Goal: Communication & Community: Answer question/provide support

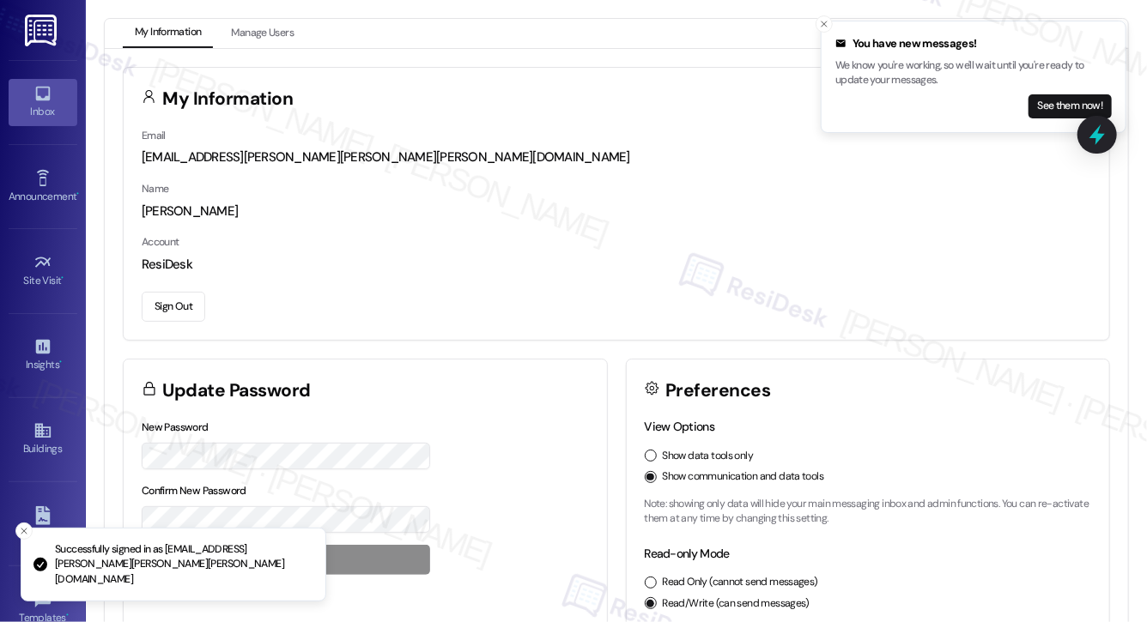
click at [18, 94] on link "Inbox" at bounding box center [43, 102] width 69 height 46
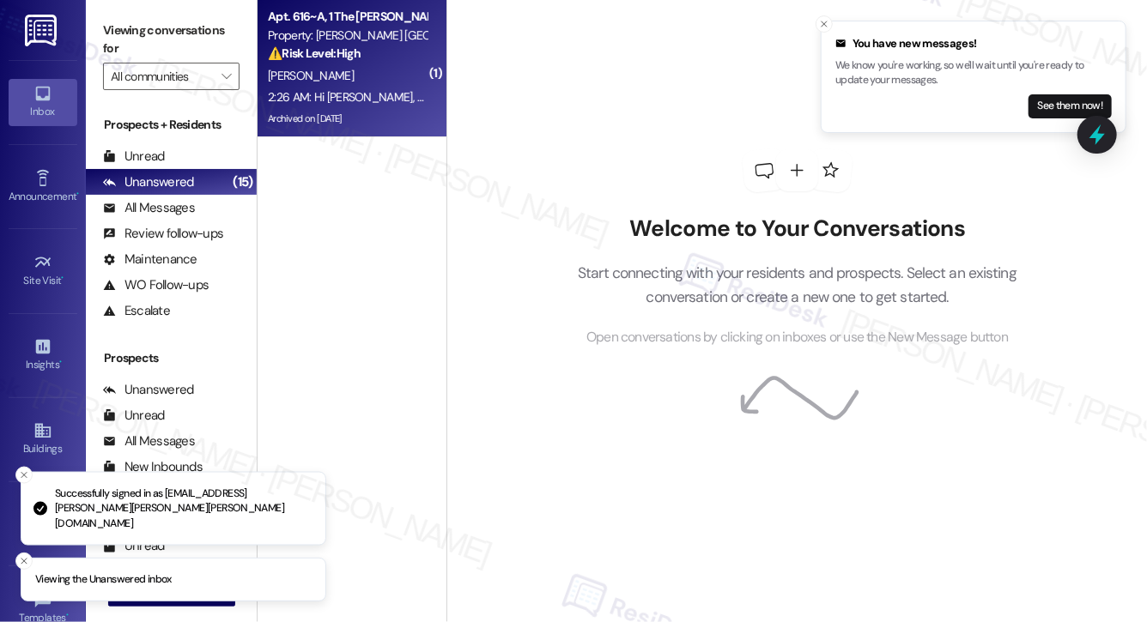
click at [349, 116] on div "Archived on [DATE]" at bounding box center [347, 118] width 162 height 21
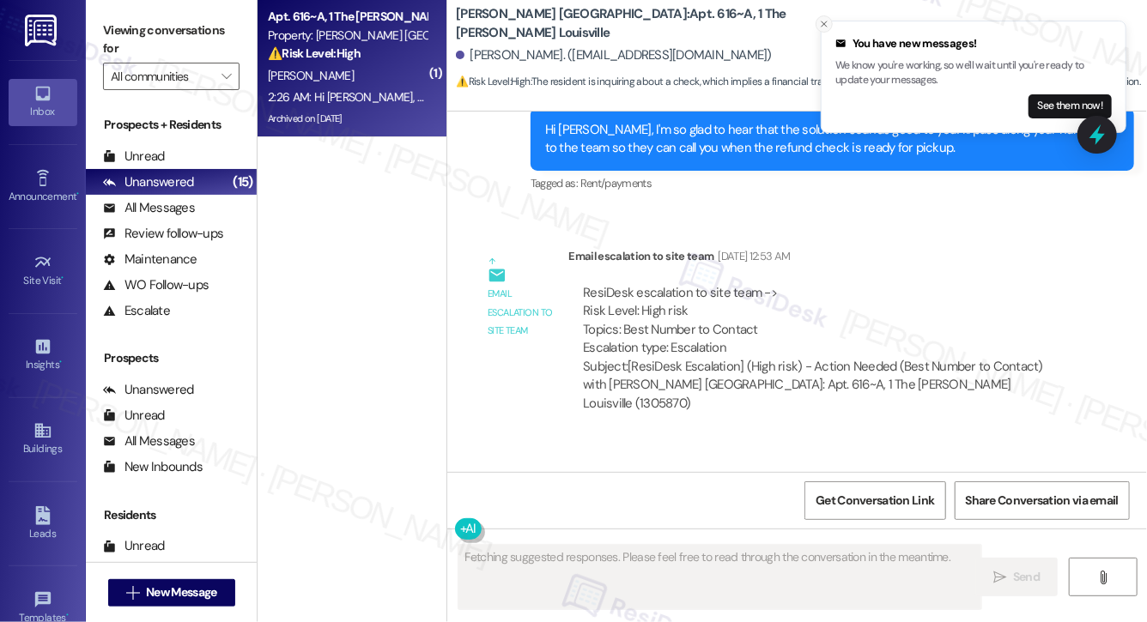
scroll to position [10001, 0]
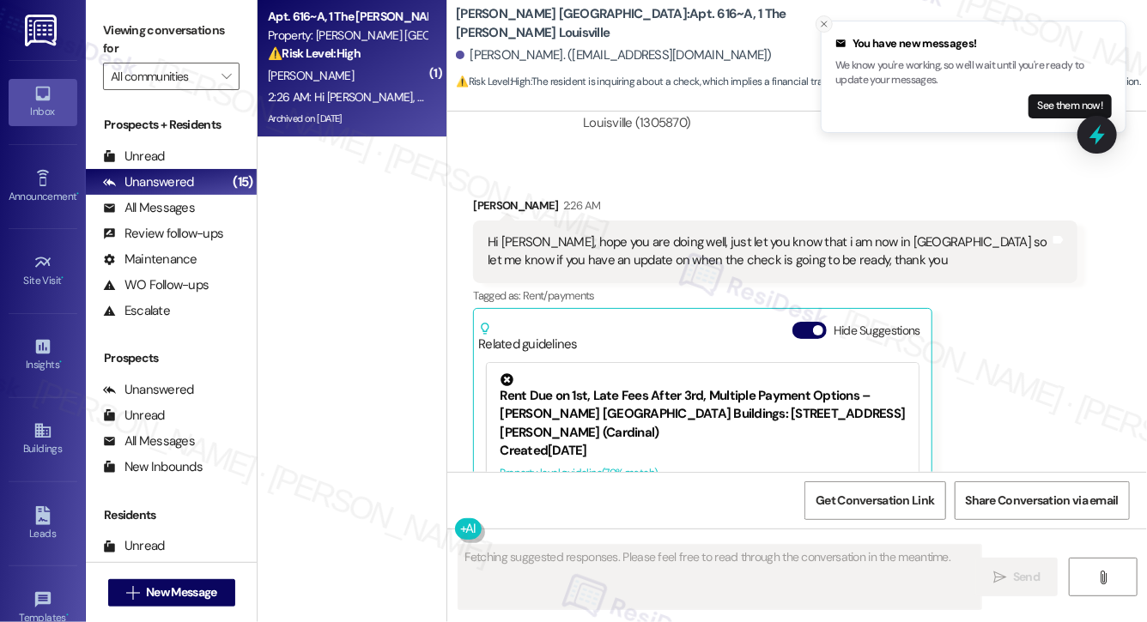
click at [826, 21] on icon "Close toast" at bounding box center [824, 24] width 10 height 10
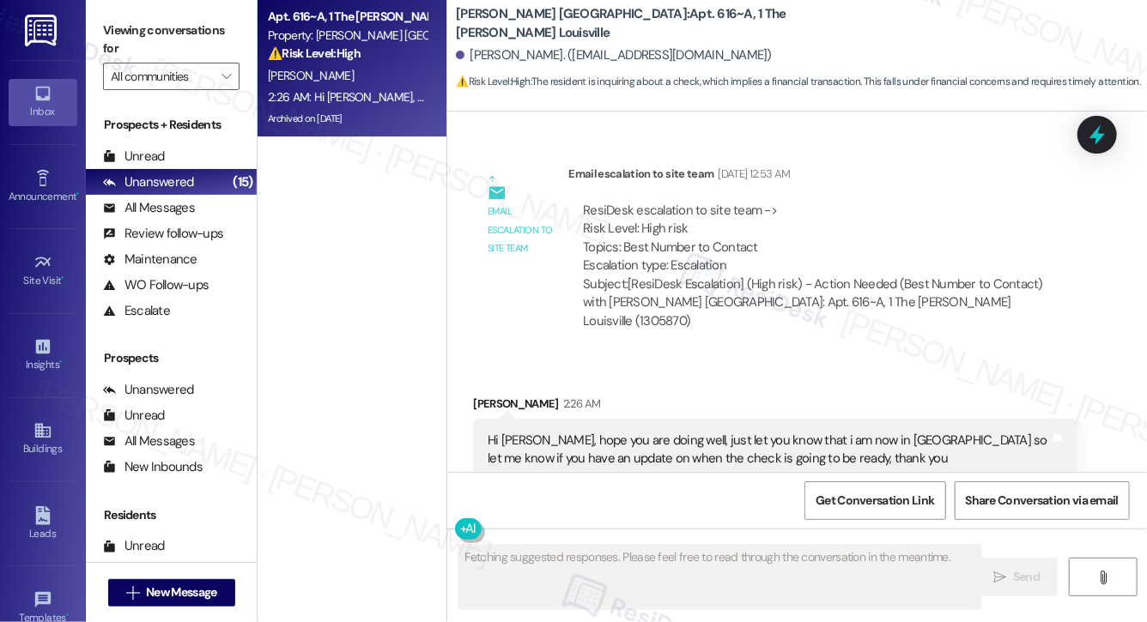
scroll to position [9800, 0]
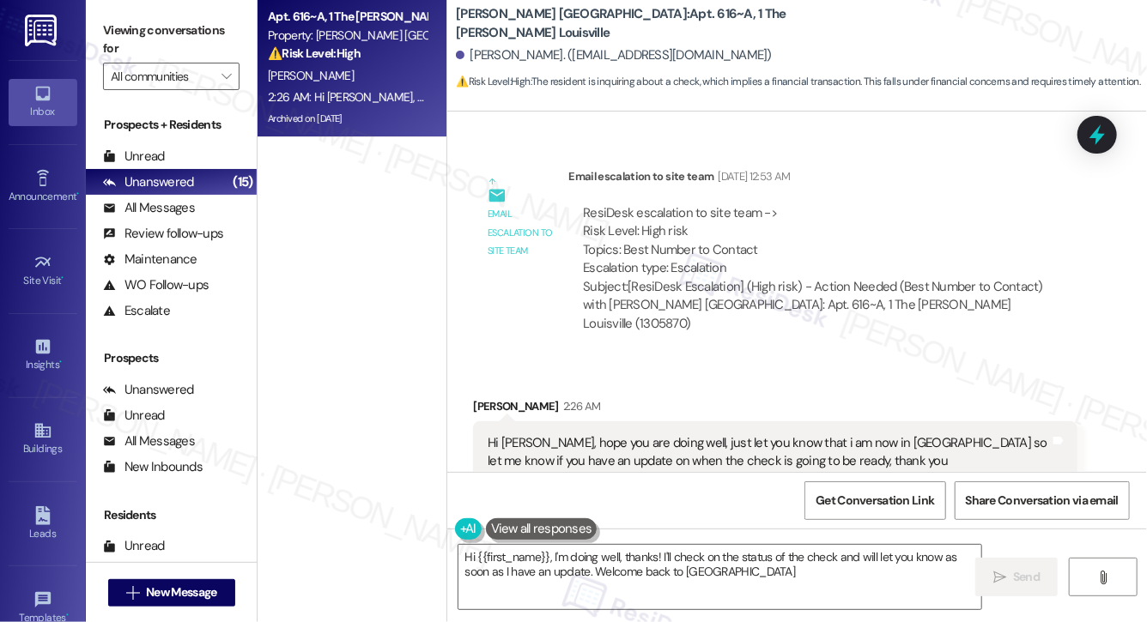
type textarea "Hi {{first_name}}, I'm doing well, thanks! I'll check on the status of the chec…"
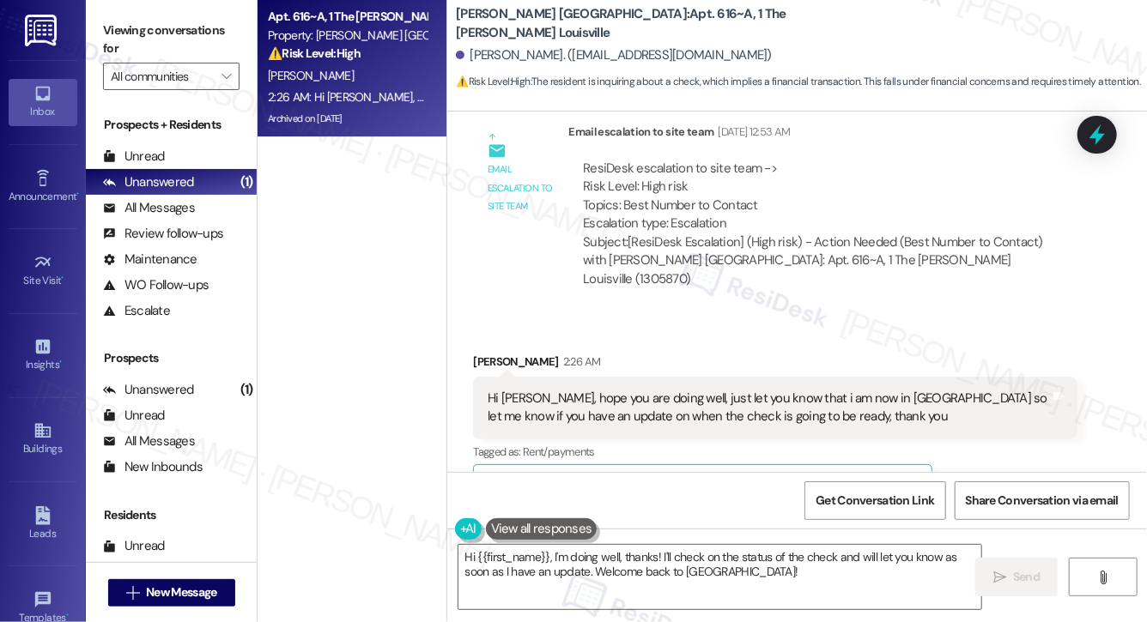
scroll to position [9847, 0]
click at [815, 479] on span "button" at bounding box center [818, 484] width 10 height 10
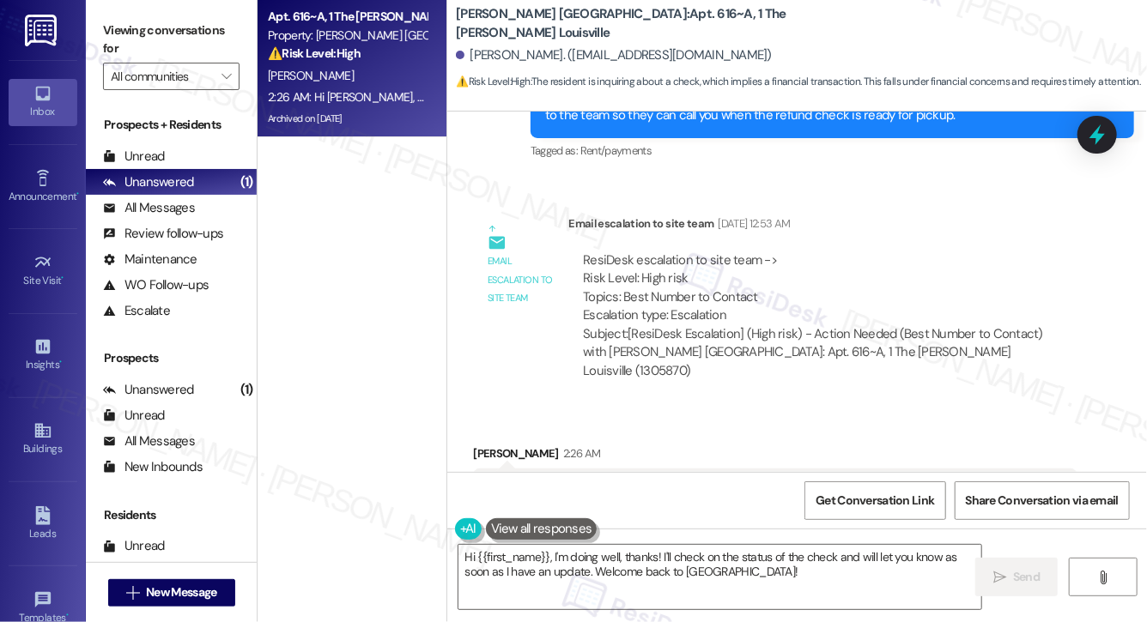
click at [700, 482] on div "Hi [PERSON_NAME], hope you are doing well, just let you know that i am now in […" at bounding box center [768, 500] width 561 height 37
click at [730, 579] on textarea "Hi {{first_name}}, I'm doing well, thanks! I'll check on the status of the chec…" at bounding box center [719, 577] width 523 height 64
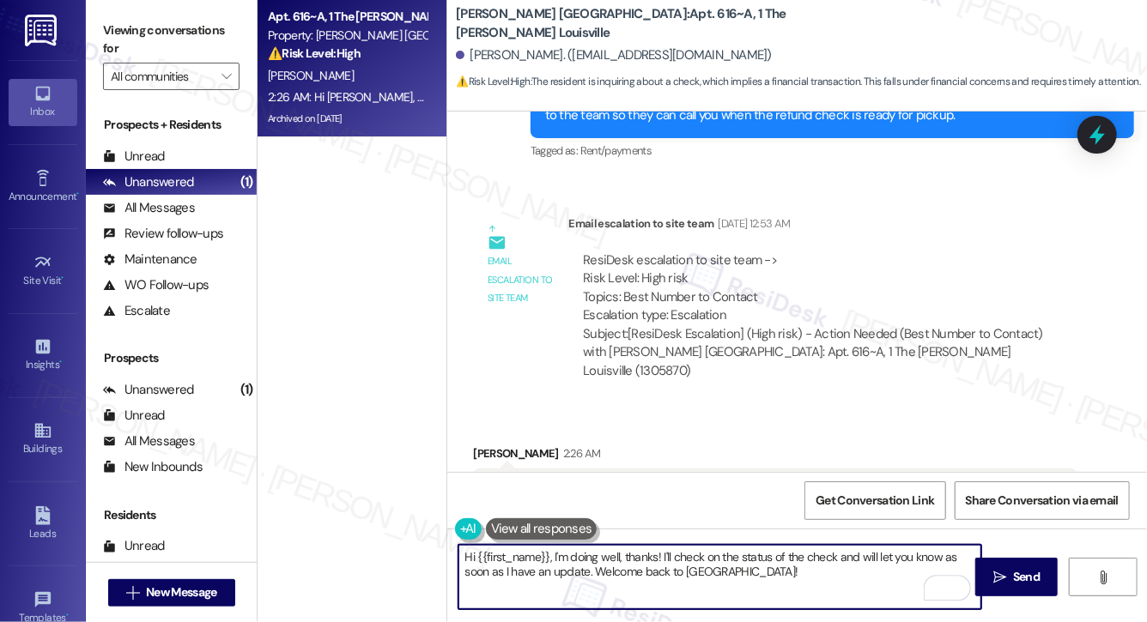
click at [750, 576] on textarea "Hi {{first_name}}, I'm doing well, thanks! I'll check on the status of the chec…" at bounding box center [719, 577] width 523 height 64
click at [1003, 568] on span " Send" at bounding box center [1017, 577] width 54 height 18
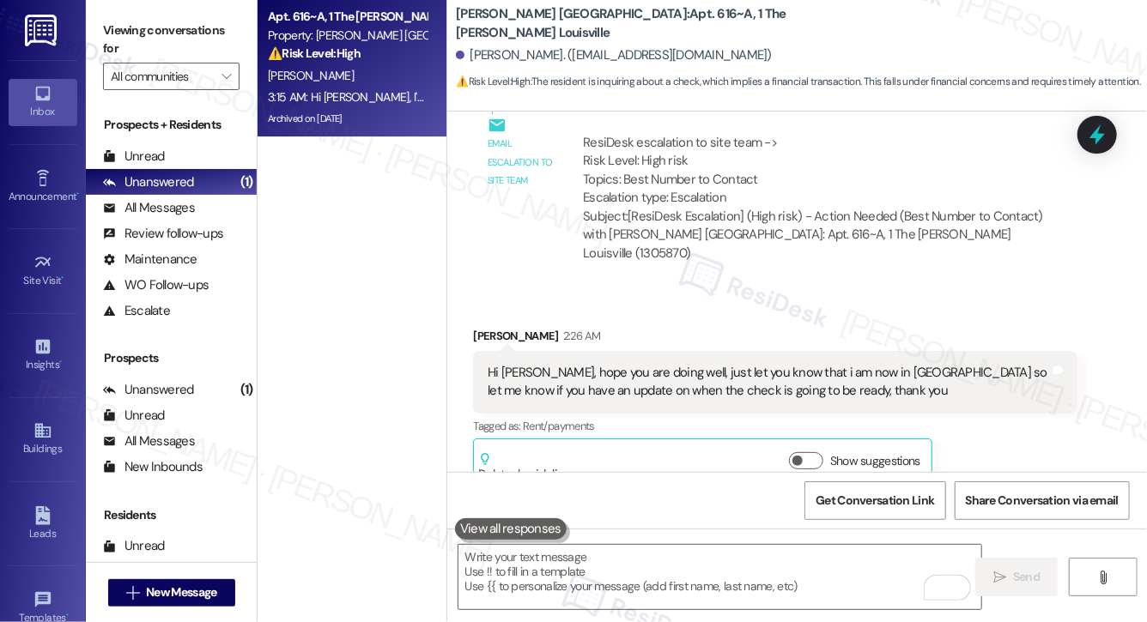
scroll to position [9891, 0]
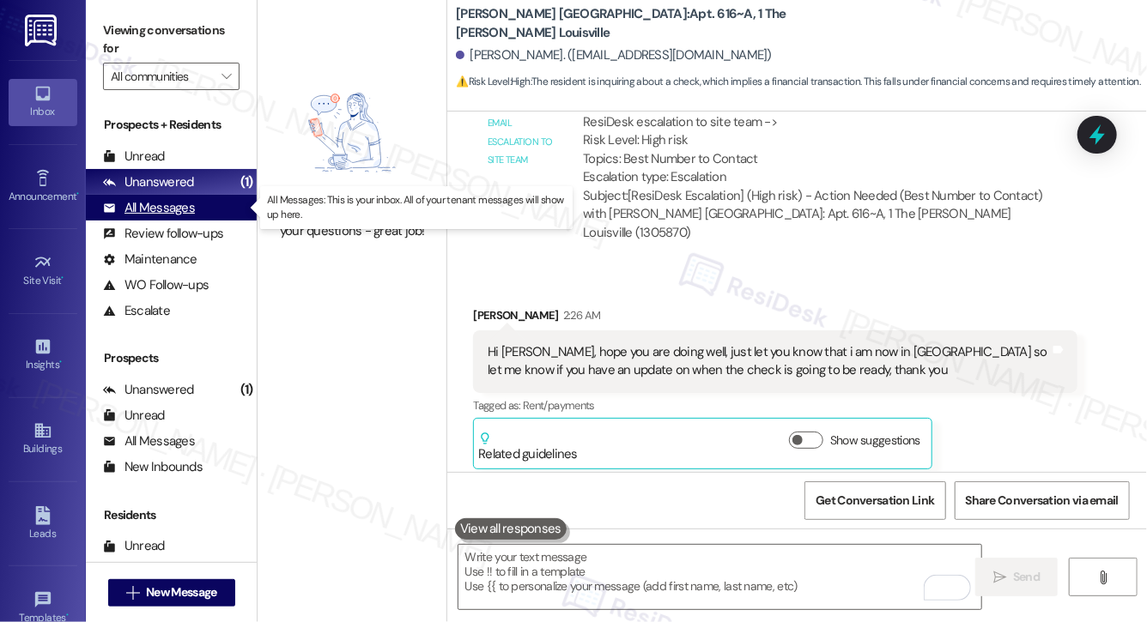
click at [155, 214] on div "All Messages" at bounding box center [149, 208] width 92 height 18
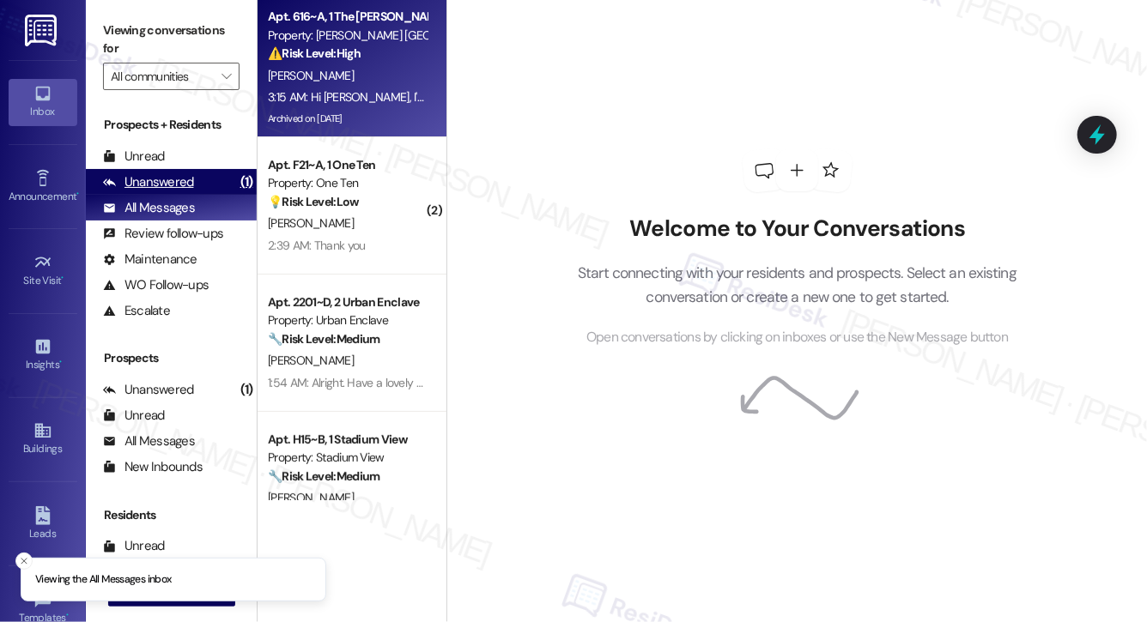
click at [170, 186] on div "Unanswered" at bounding box center [148, 182] width 91 height 18
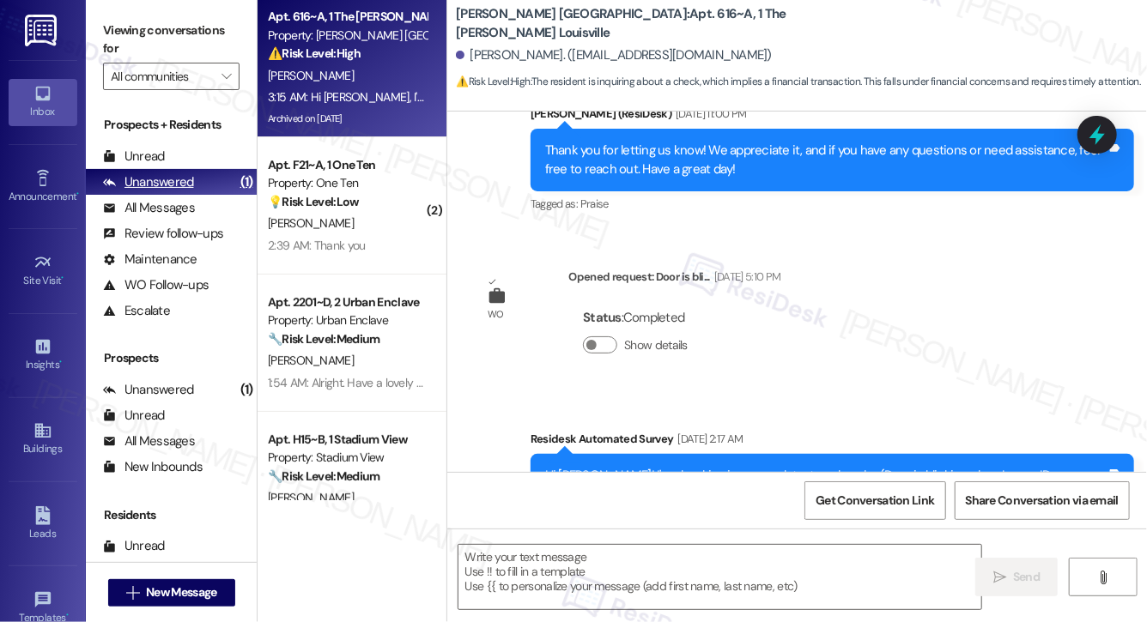
type textarea "Fetching suggested responses. Please feel free to read through the conversation…"
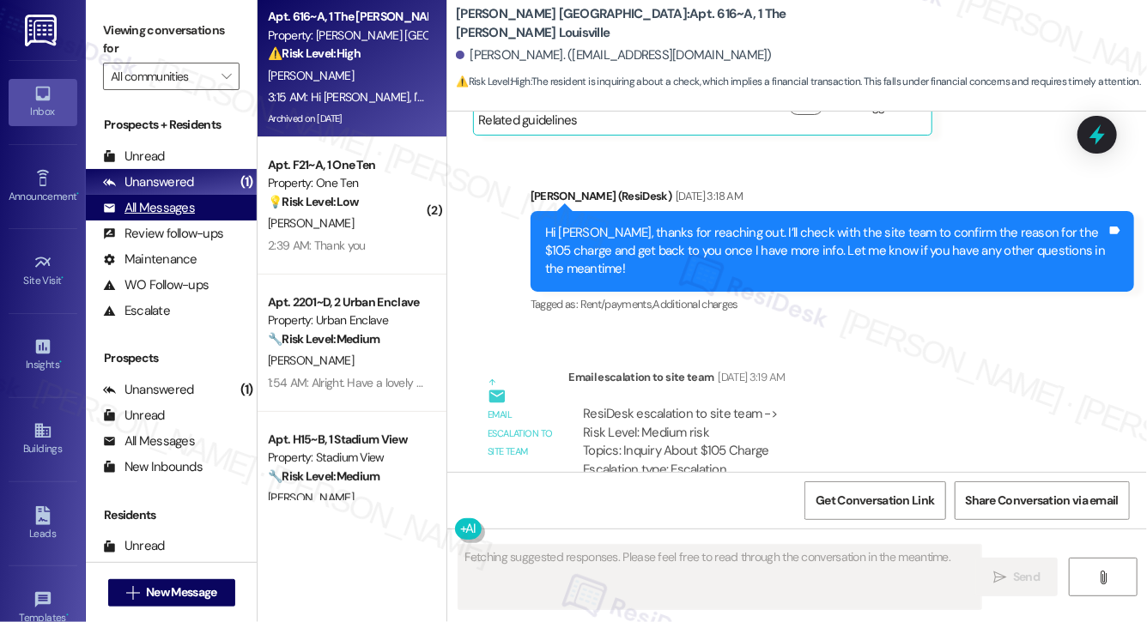
scroll to position [8005, 0]
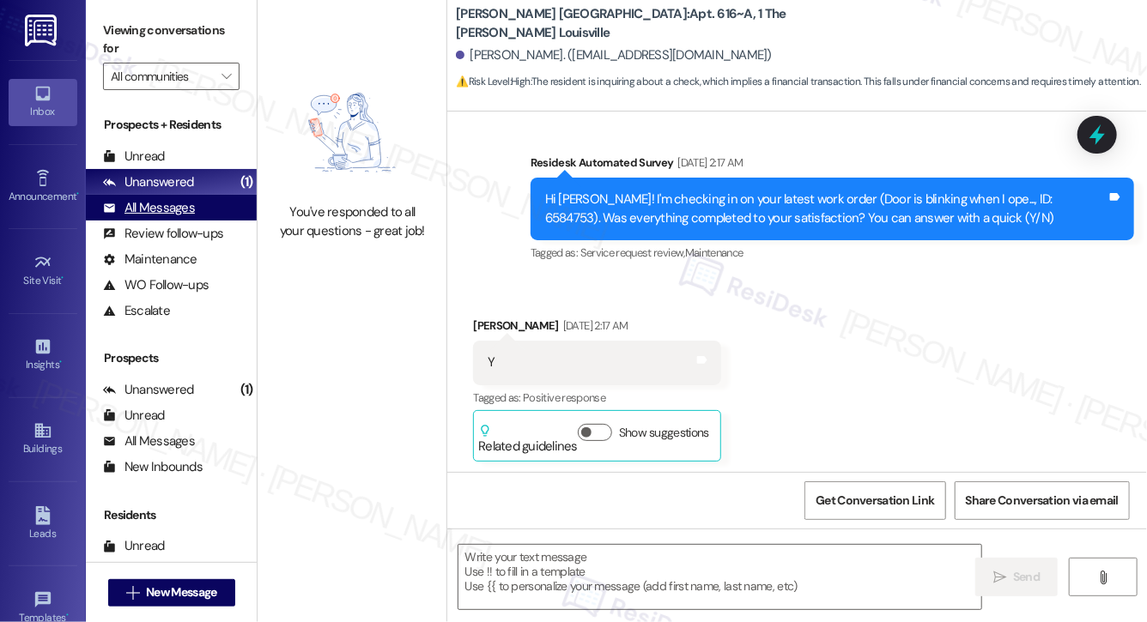
type textarea "Fetching suggested responses. Please feel free to read through the conversation…"
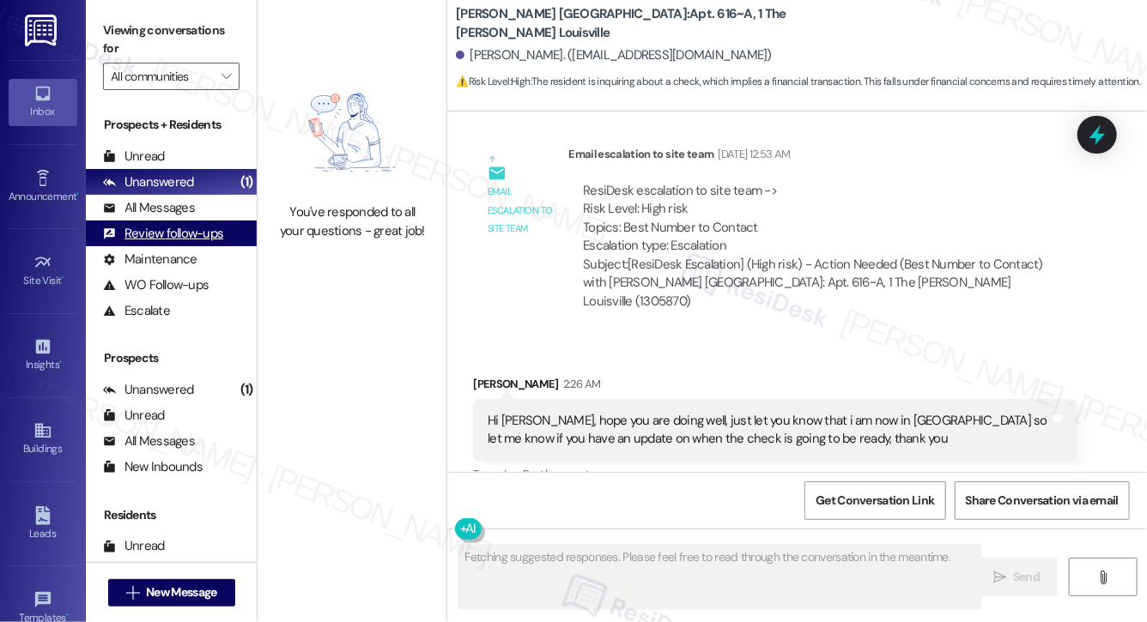
scroll to position [10001, 0]
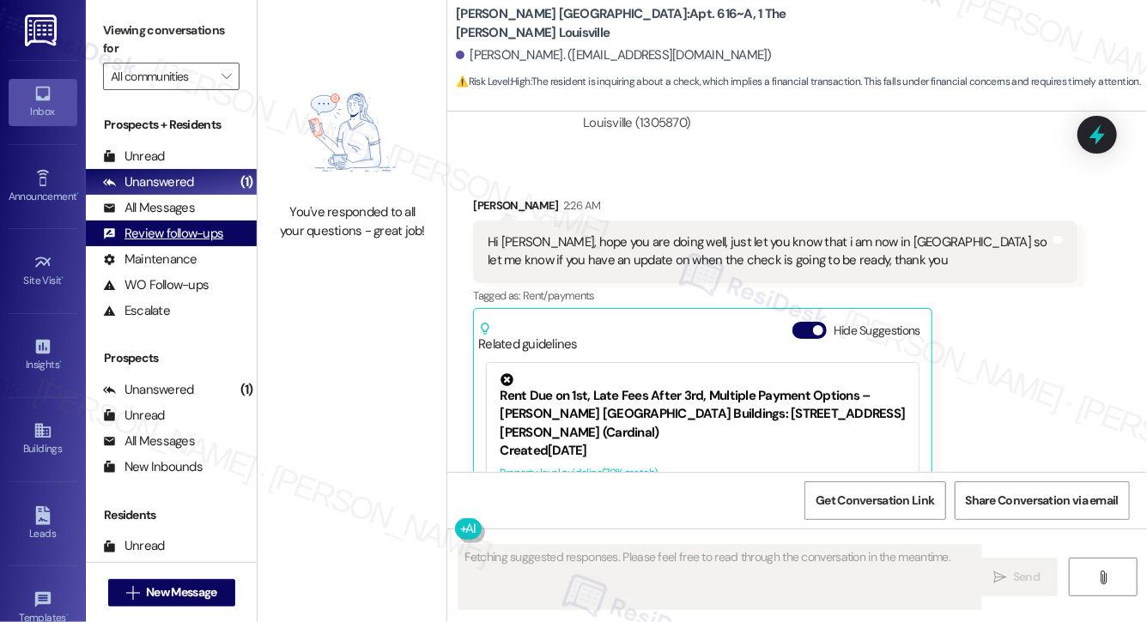
click at [173, 225] on div "Review follow-ups" at bounding box center [163, 234] width 120 height 18
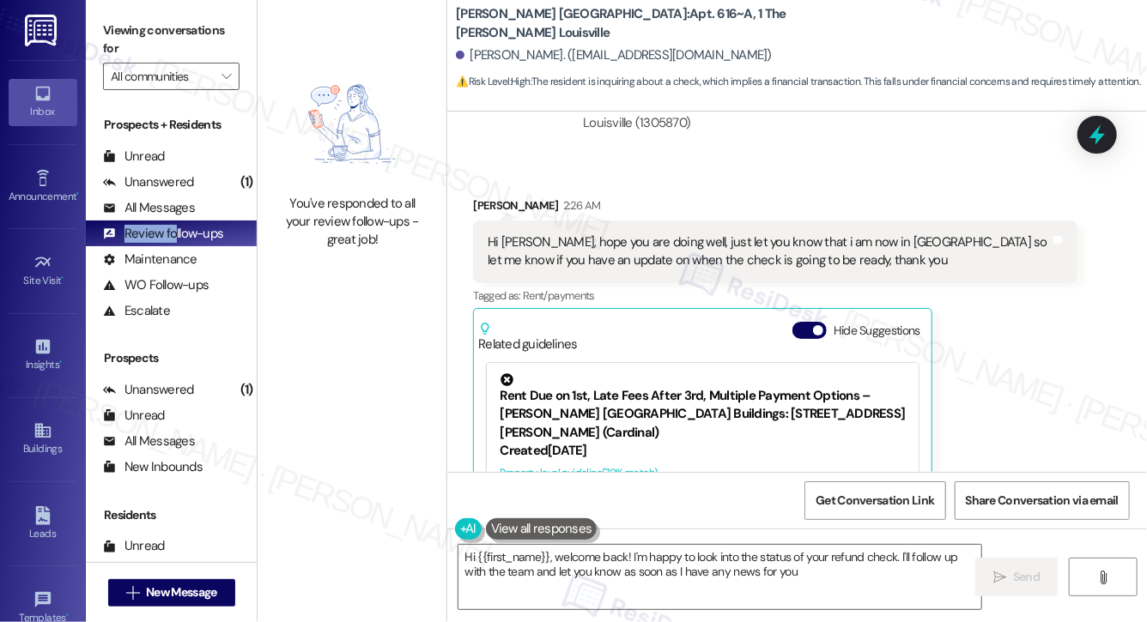
type textarea "Hi {{first_name}}, welcome back! I'm happy to look into the status of your refu…"
click at [781, 313] on div "Related guidelines Hide Suggestions" at bounding box center [702, 333] width 448 height 40
click at [799, 322] on button "Hide Suggestions" at bounding box center [809, 330] width 34 height 17
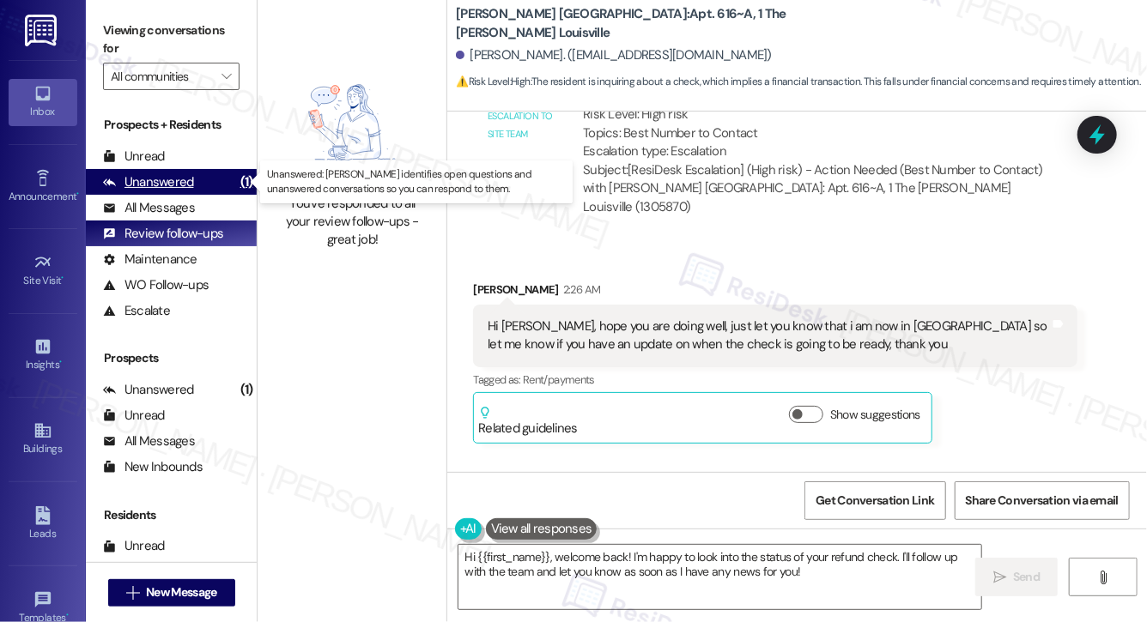
click at [150, 174] on div "Unanswered" at bounding box center [148, 182] width 91 height 18
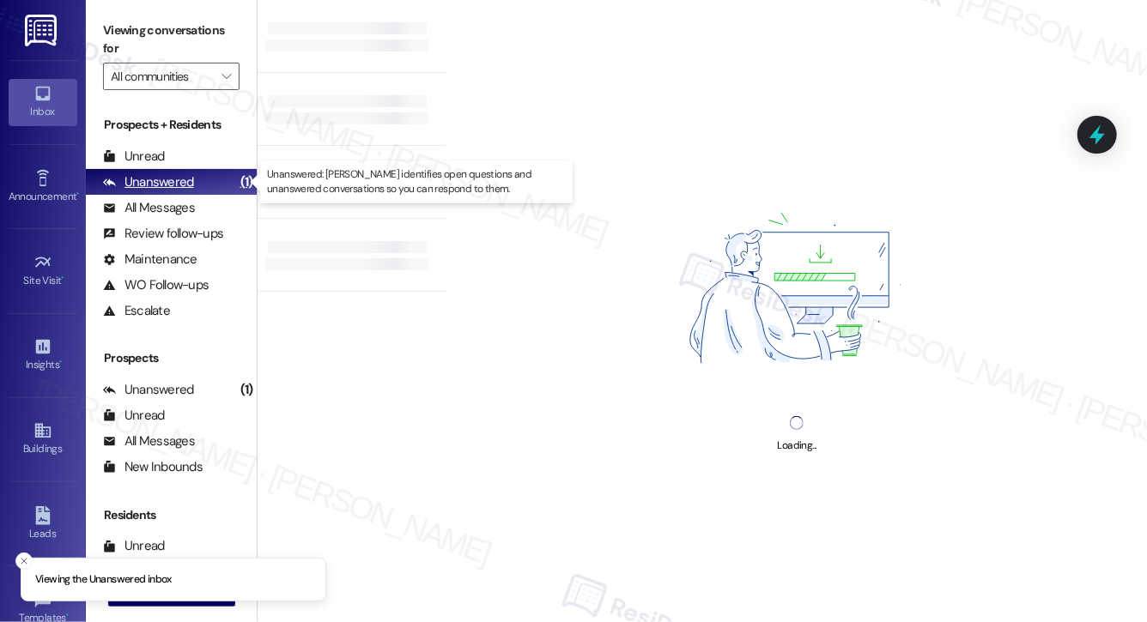
click at [157, 179] on div "Unanswered" at bounding box center [148, 182] width 91 height 18
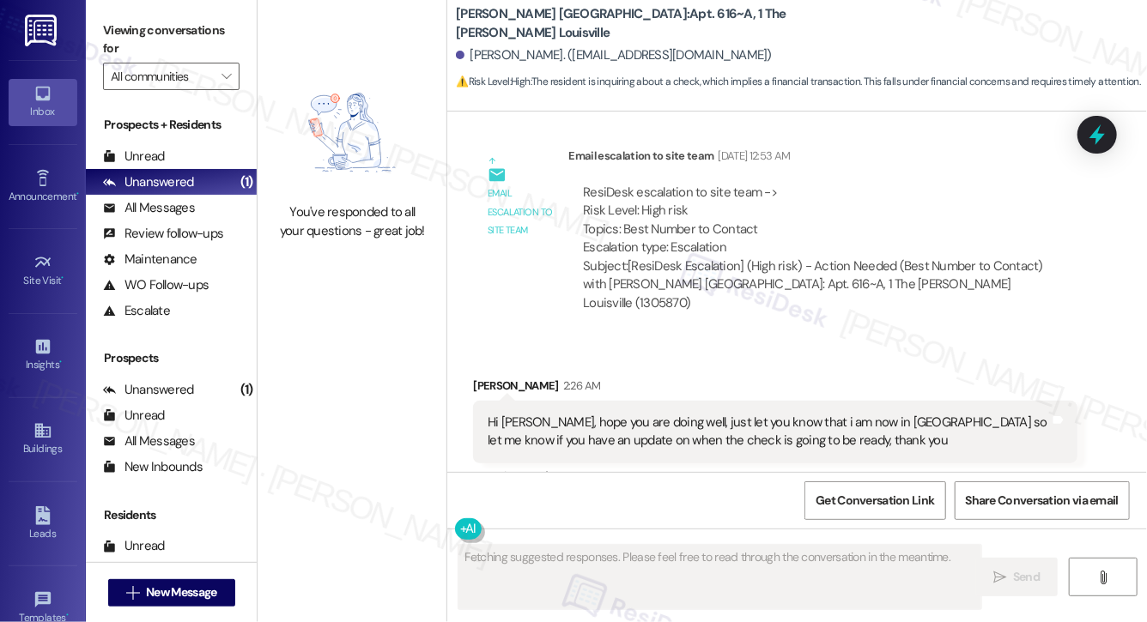
scroll to position [10001, 0]
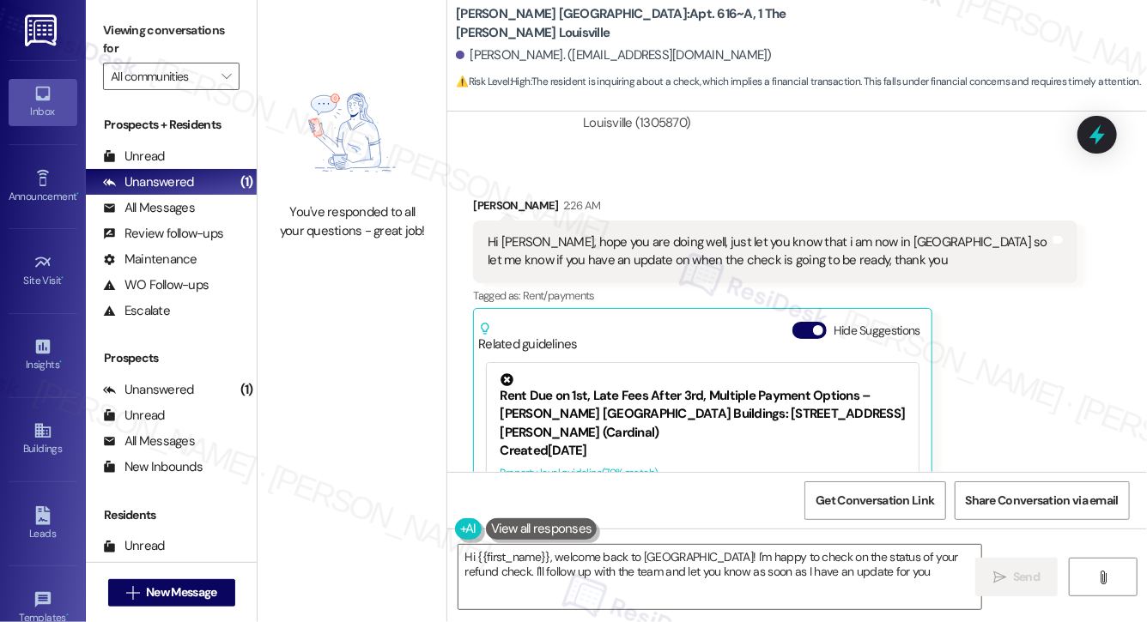
type textarea "Hi {{first_name}}, welcome back to [GEOGRAPHIC_DATA]! I'm happy to check on the…"
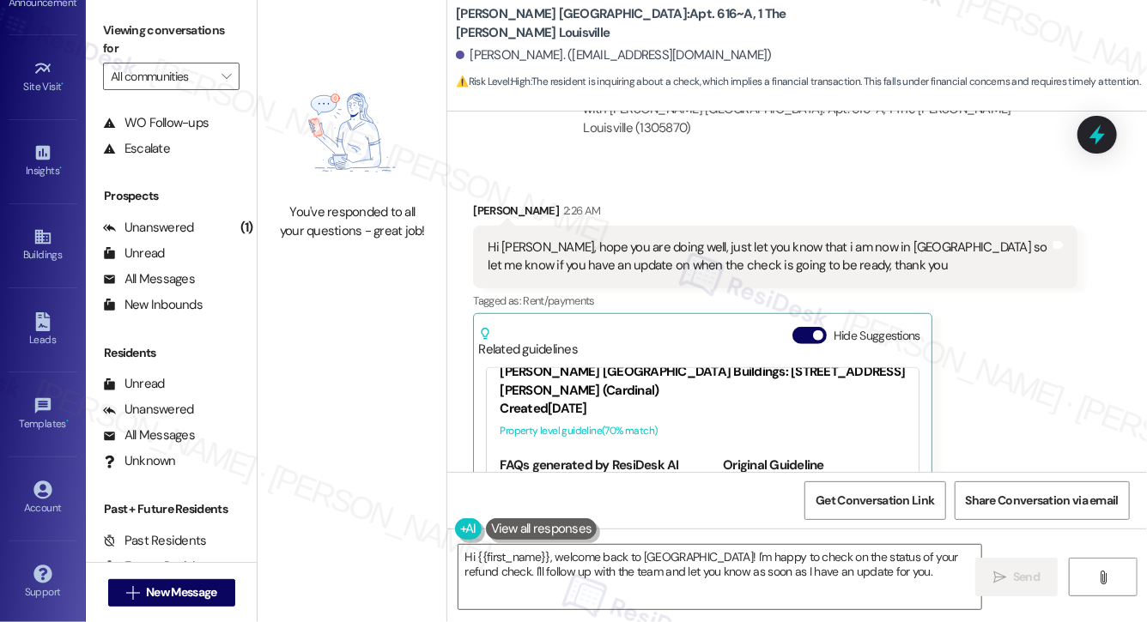
scroll to position [9994, 0]
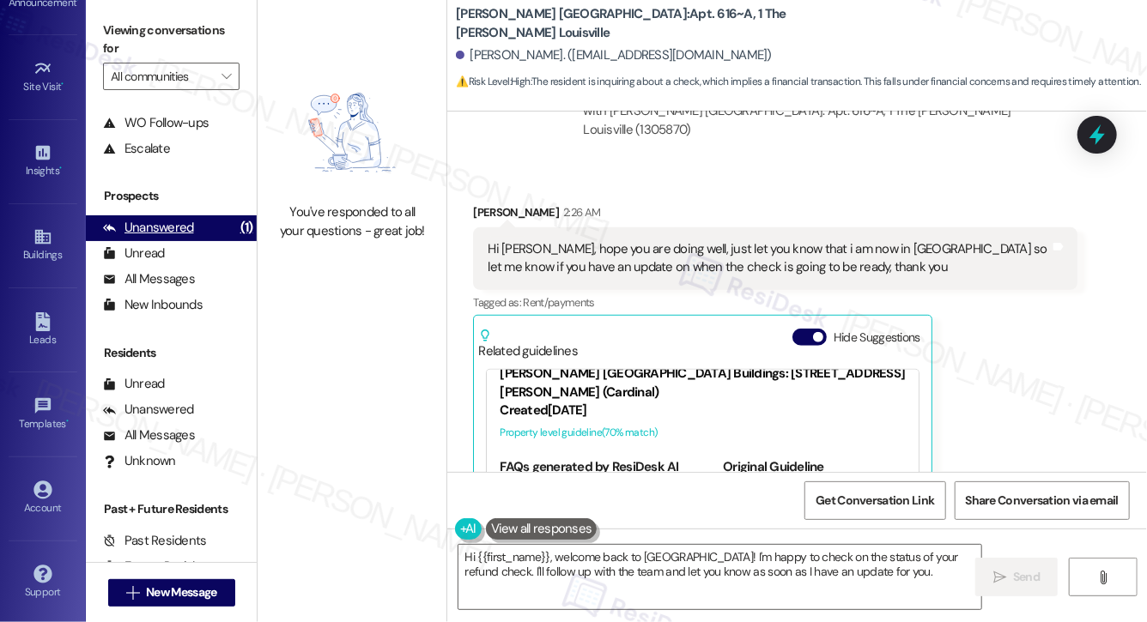
click at [170, 239] on div "Unanswered (1)" at bounding box center [171, 228] width 171 height 26
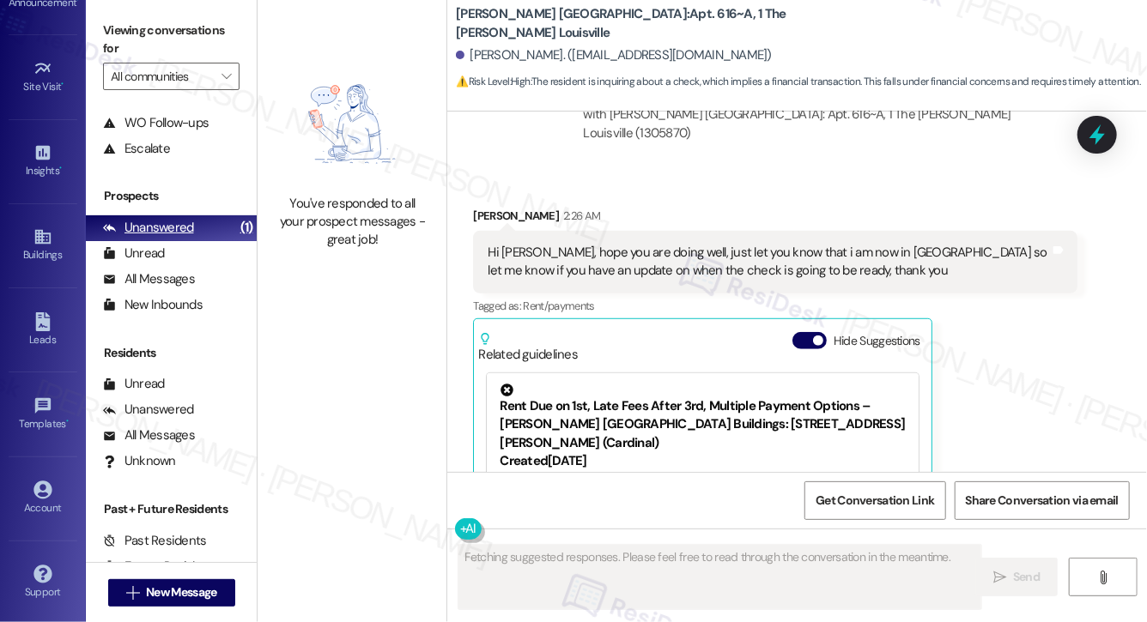
scroll to position [10001, 0]
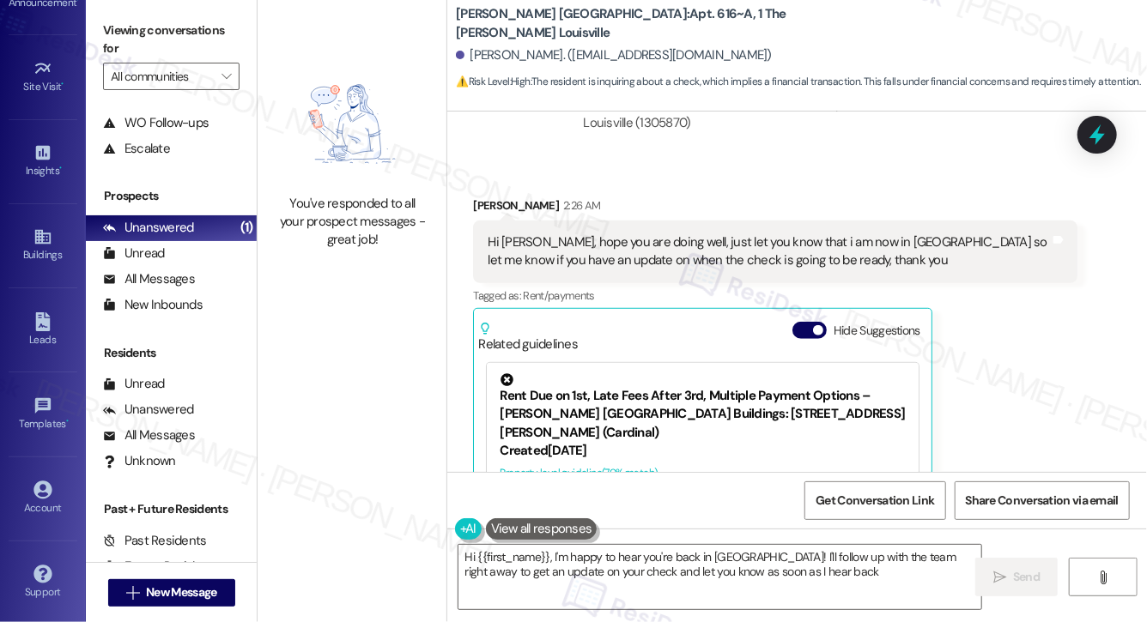
type textarea "Hi {{first_name}}, I'm happy to hear you're back in [GEOGRAPHIC_DATA]! I'll fol…"
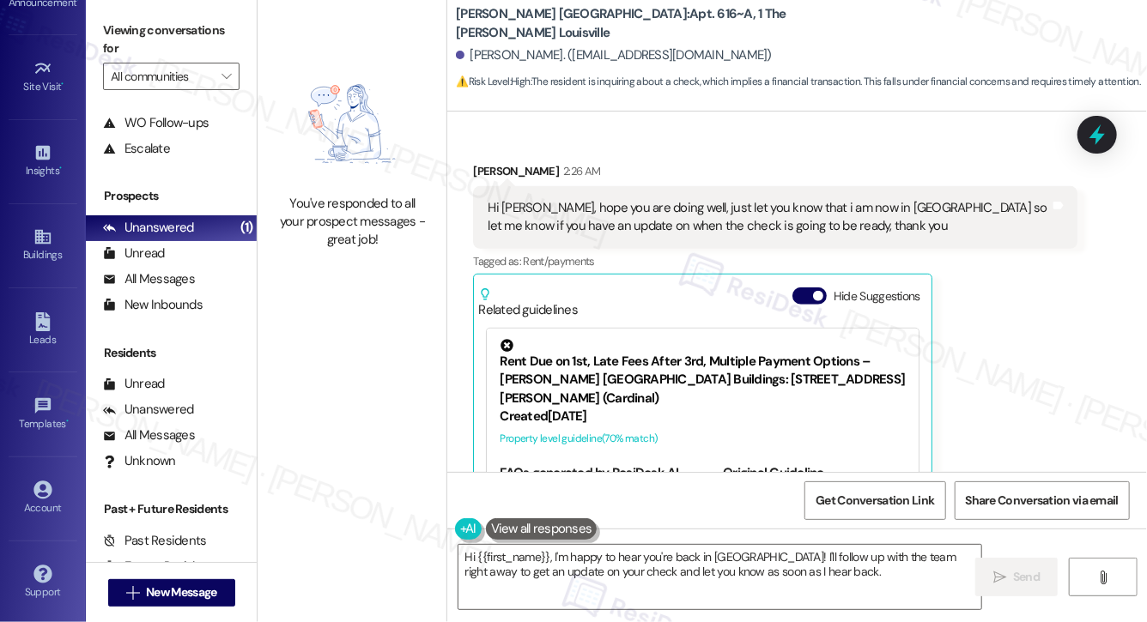
scroll to position [10165, 0]
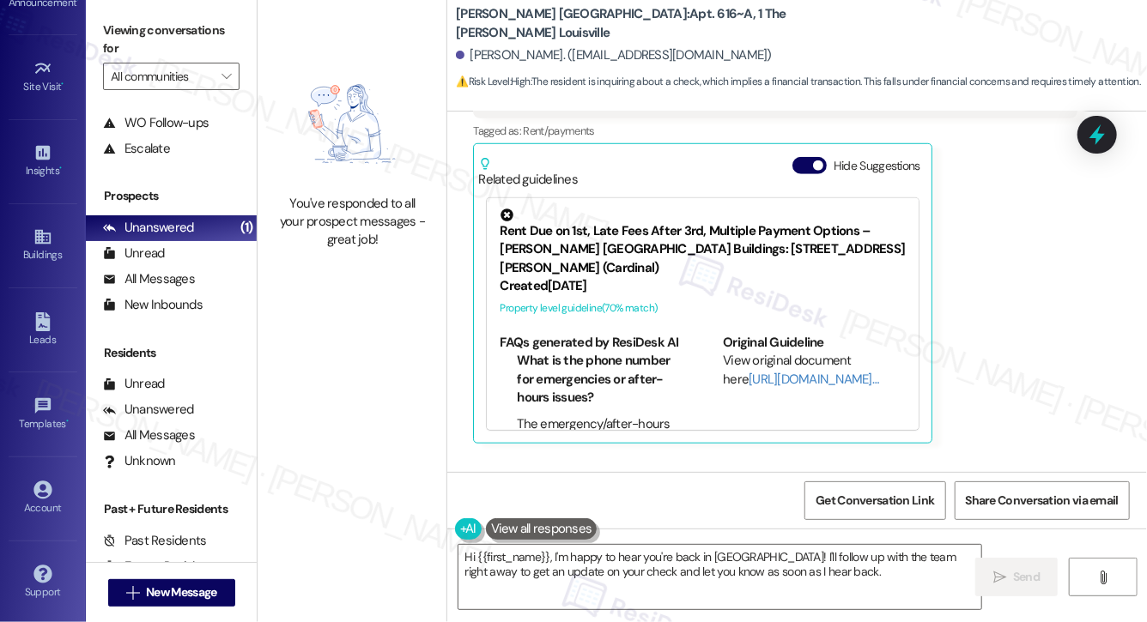
click at [34, 527] on div "Account Go to Account" at bounding box center [43, 499] width 69 height 84
click at [37, 531] on div "Account Go to Account" at bounding box center [43, 499] width 69 height 84
click at [19, 504] on div "Account" at bounding box center [43, 508] width 86 height 17
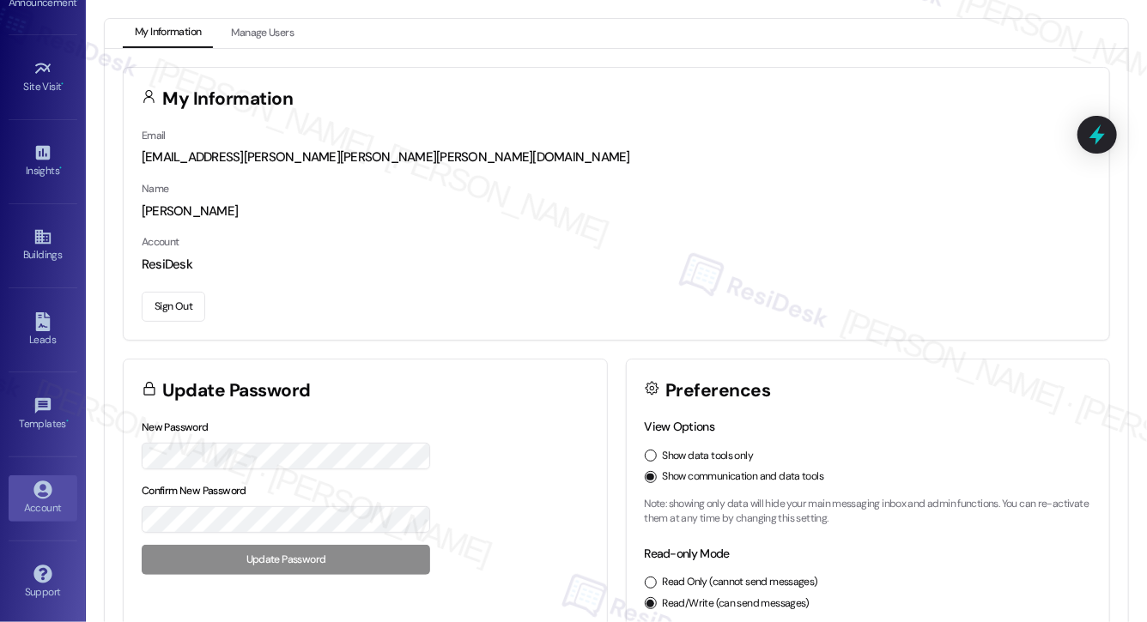
click at [189, 315] on button "Sign Out" at bounding box center [174, 307] width 64 height 30
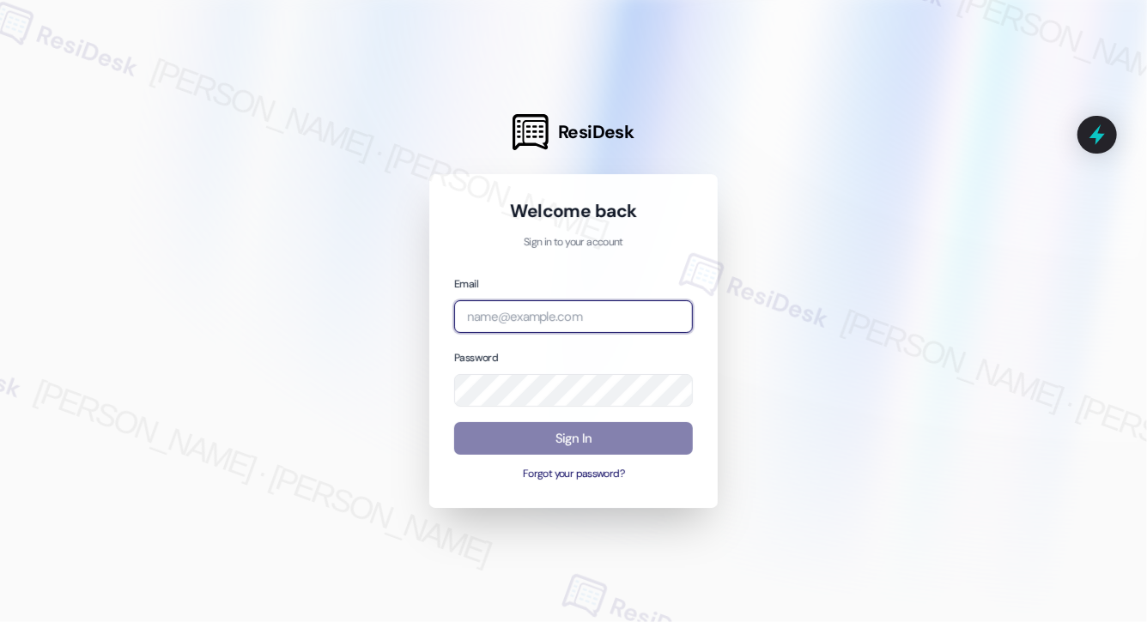
click at [543, 326] on input "email" at bounding box center [573, 316] width 239 height 33
type input "[EMAIL_ADDRESS][PERSON_NAME][PERSON_NAME][PERSON_NAME][PERSON_NAME][DOMAIN_NAME]"
